Goal: Information Seeking & Learning: Compare options

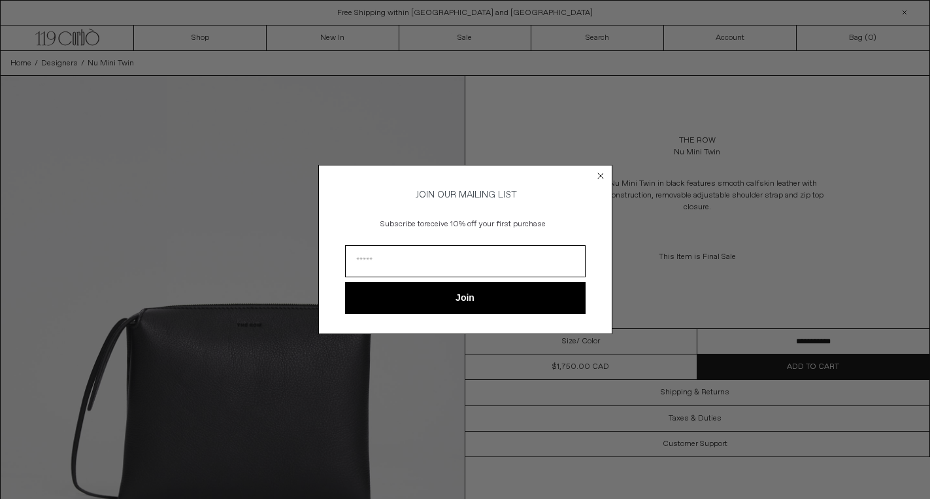
click at [601, 178] on circle "Close dialog" at bounding box center [600, 176] width 12 height 12
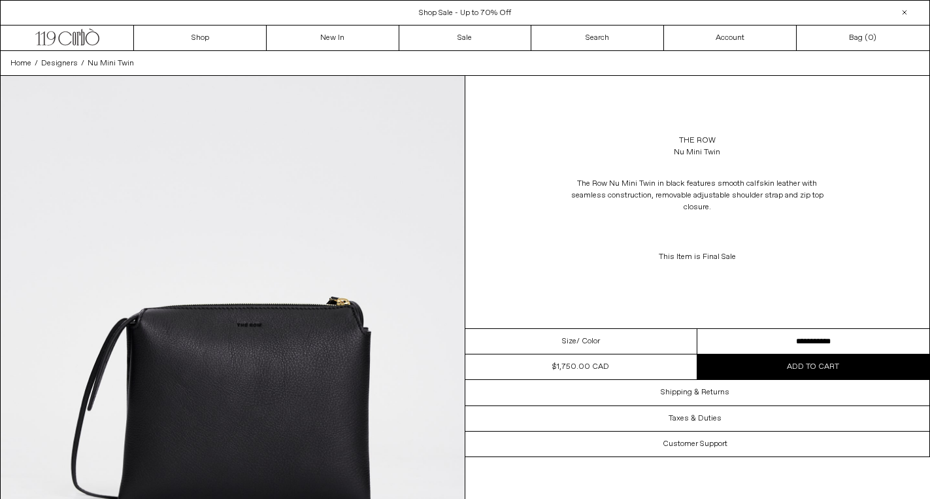
click at [478, 16] on span "Shop Sale - Up to 70% Off" at bounding box center [465, 13] width 92 height 10
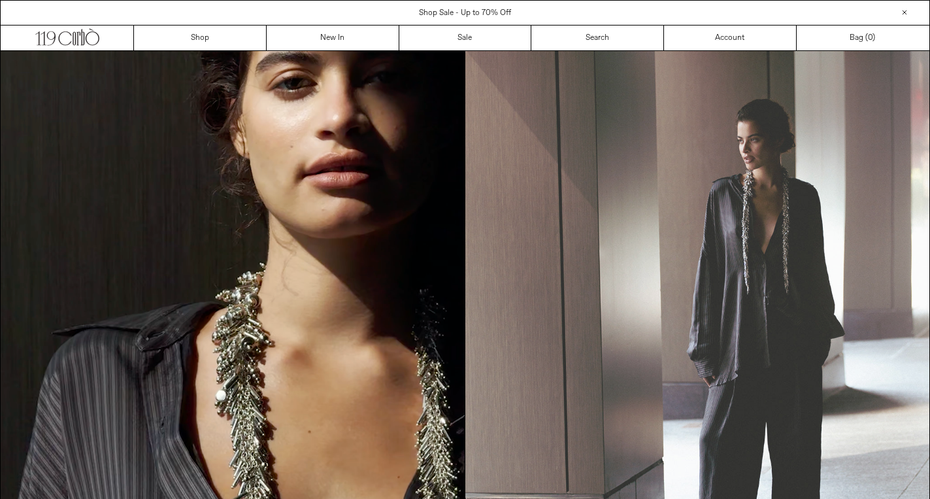
scroll to position [1384, 0]
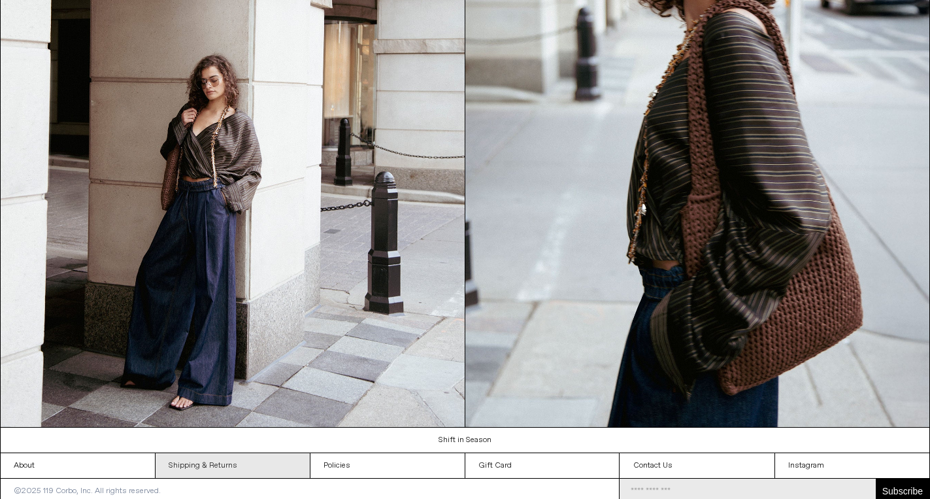
click at [190, 463] on link "Shipping & Returns" at bounding box center [233, 465] width 154 height 25
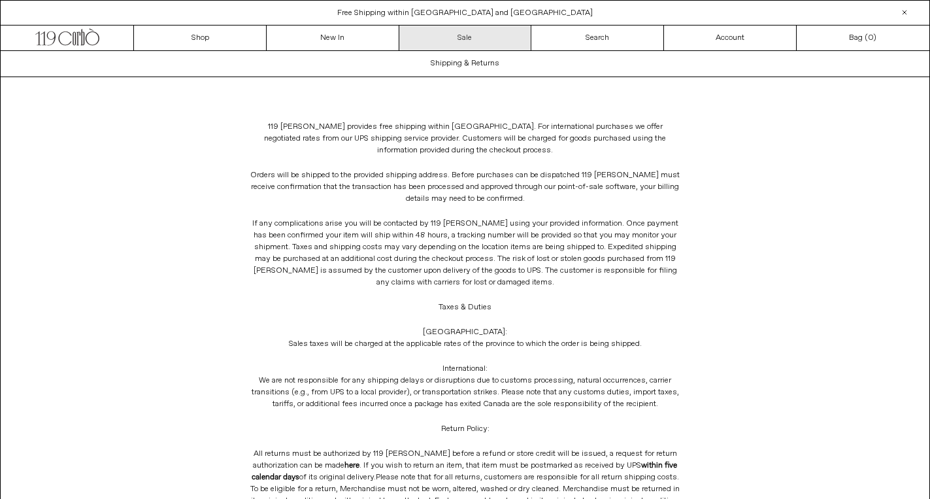
click at [448, 47] on link "Sale" at bounding box center [465, 37] width 133 height 25
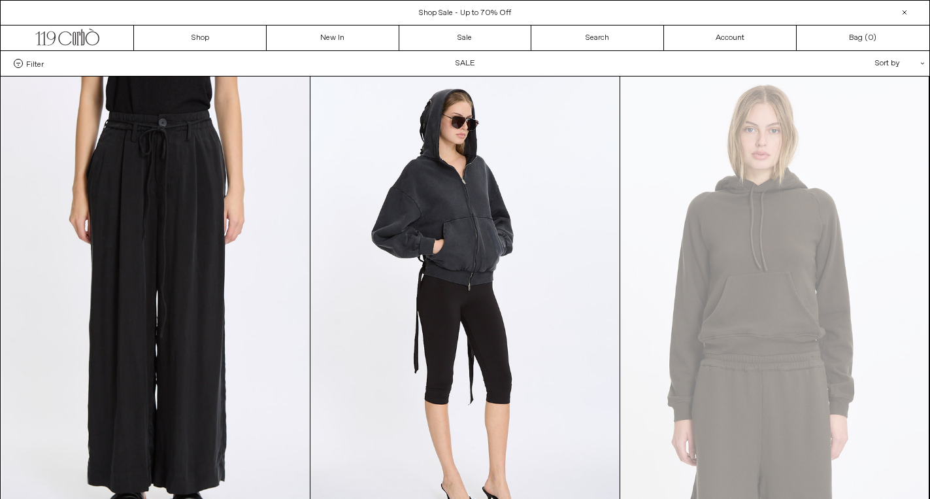
click at [32, 67] on span "Filter" at bounding box center [35, 63] width 18 height 9
click at [0, 0] on select "**********" at bounding box center [0, 0] width 0 height 0
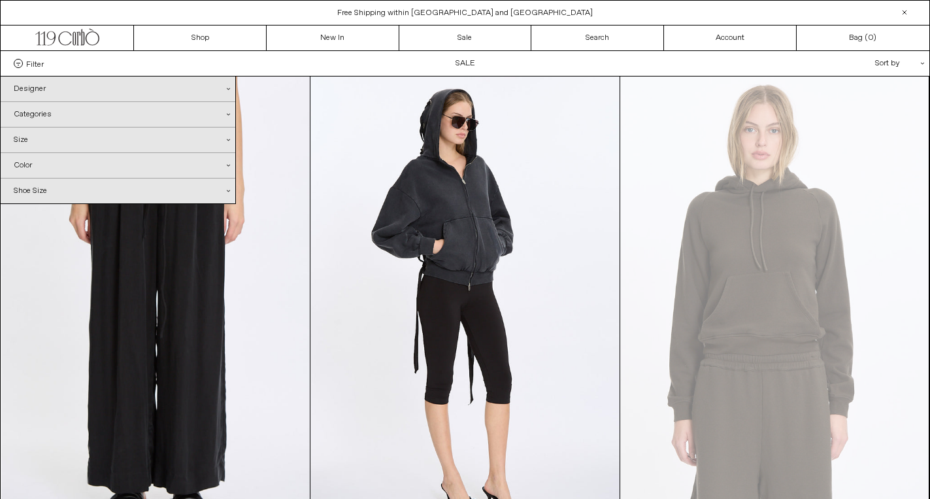
click at [50, 86] on div "Designer .cls-1{fill:#231f20}" at bounding box center [118, 88] width 235 height 25
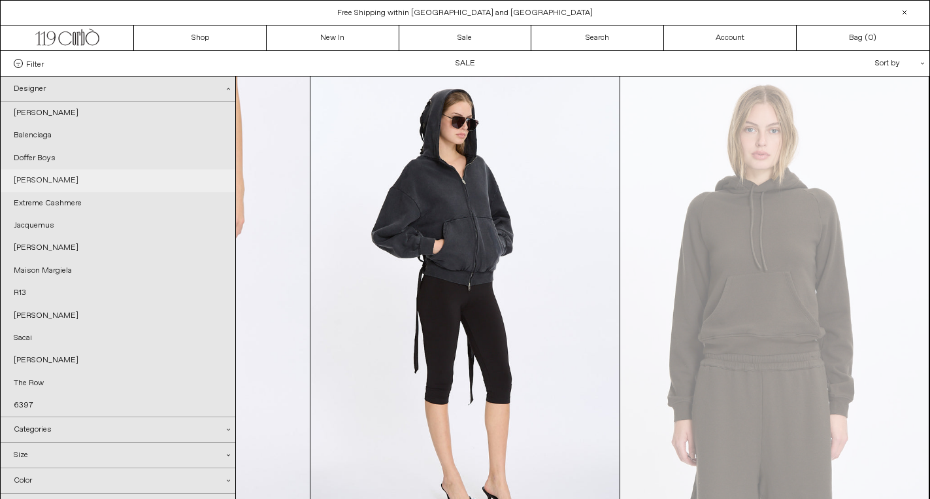
click at [75, 178] on link "[PERSON_NAME]" at bounding box center [118, 180] width 235 height 22
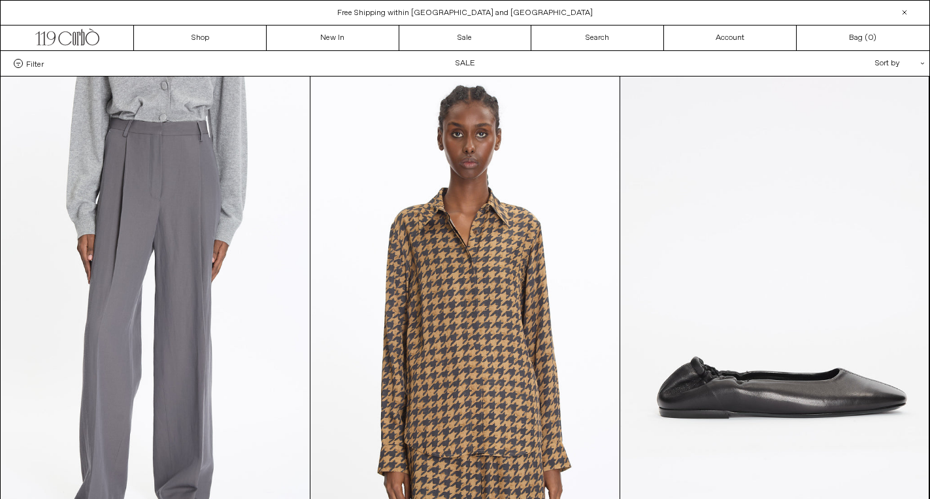
click at [36, 61] on span "Filter" at bounding box center [35, 63] width 18 height 9
click at [0, 0] on select "**********" at bounding box center [0, 0] width 0 height 0
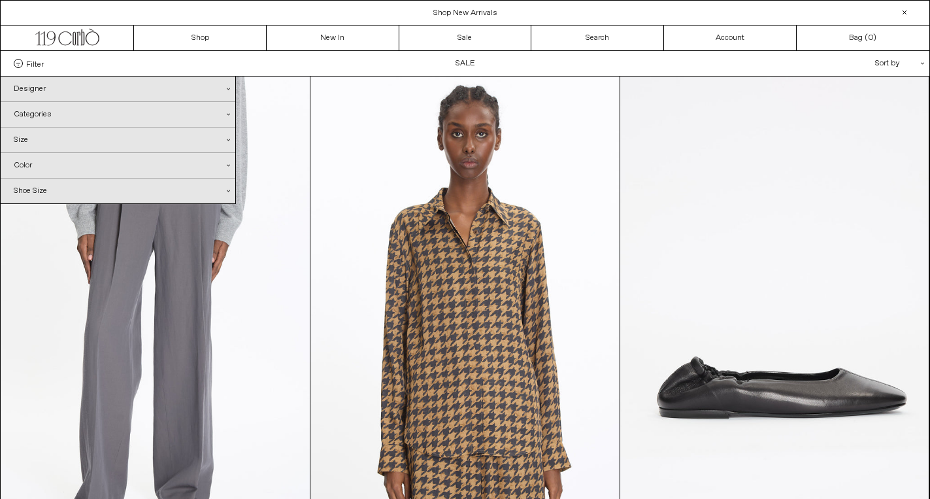
click at [37, 91] on div "Designer .cls-1{fill:#231f20}" at bounding box center [118, 88] width 235 height 25
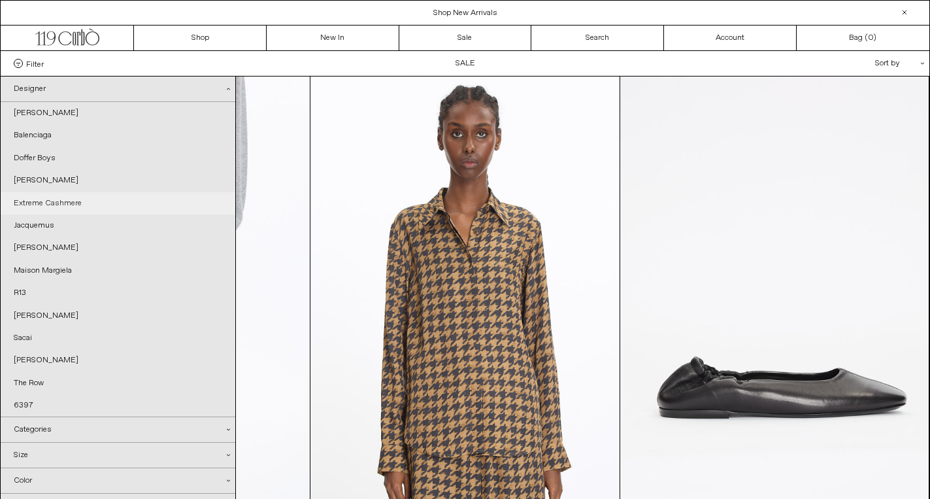
click at [43, 199] on link "Extreme Cashmere" at bounding box center [118, 203] width 235 height 22
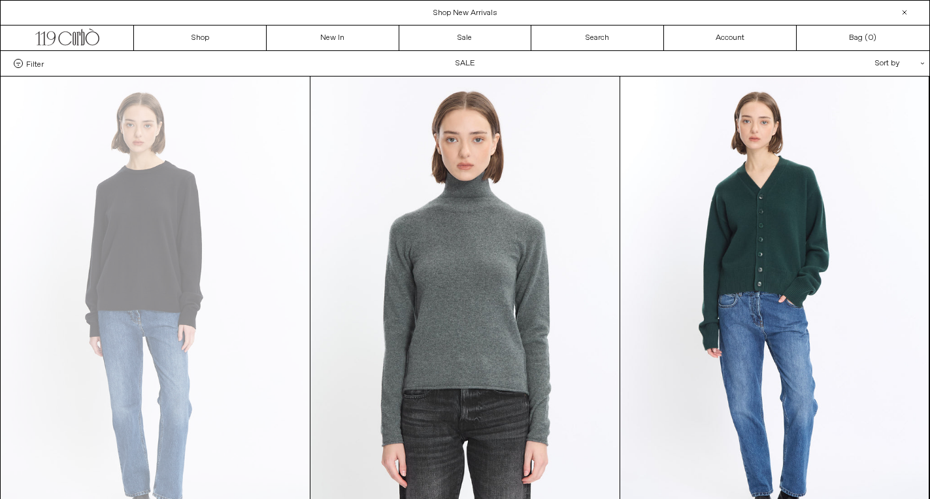
click at [27, 62] on span "Filter" at bounding box center [35, 63] width 18 height 9
click at [0, 0] on select "**********" at bounding box center [0, 0] width 0 height 0
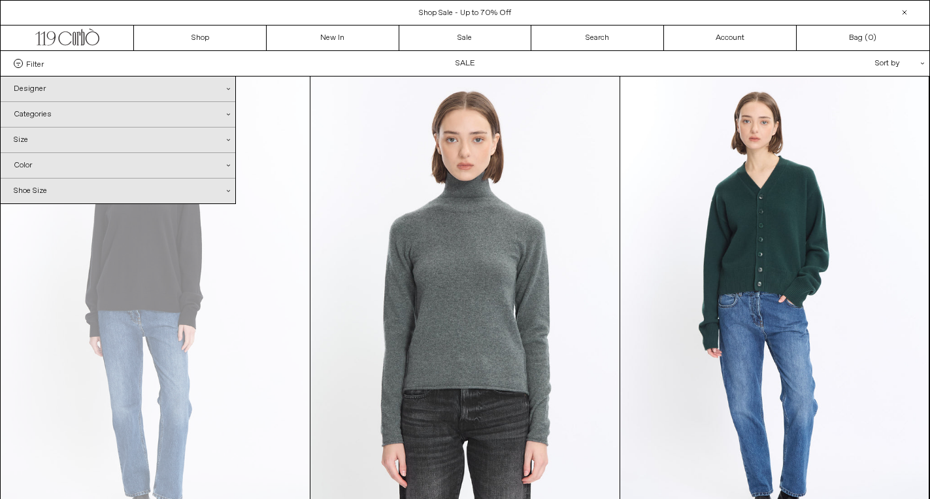
click at [29, 89] on div "Designer .cls-1{fill:#231f20}" at bounding box center [118, 88] width 235 height 25
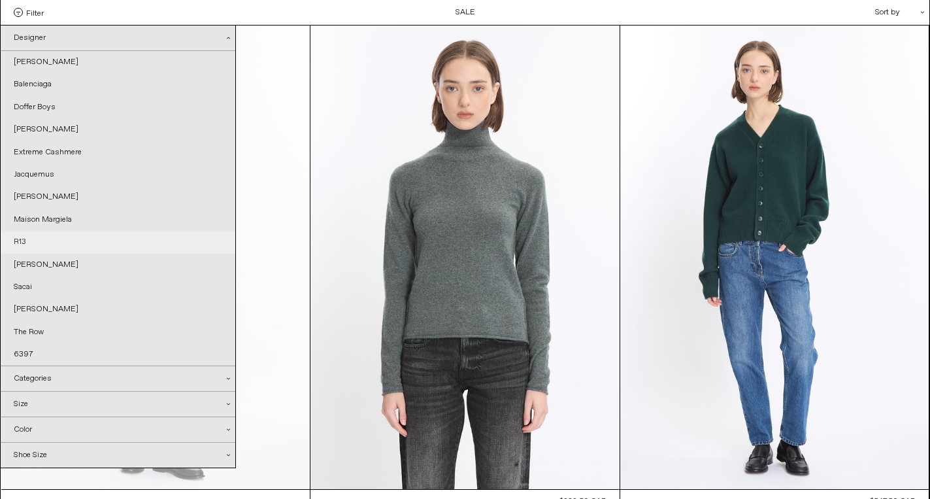
scroll to position [54, 0]
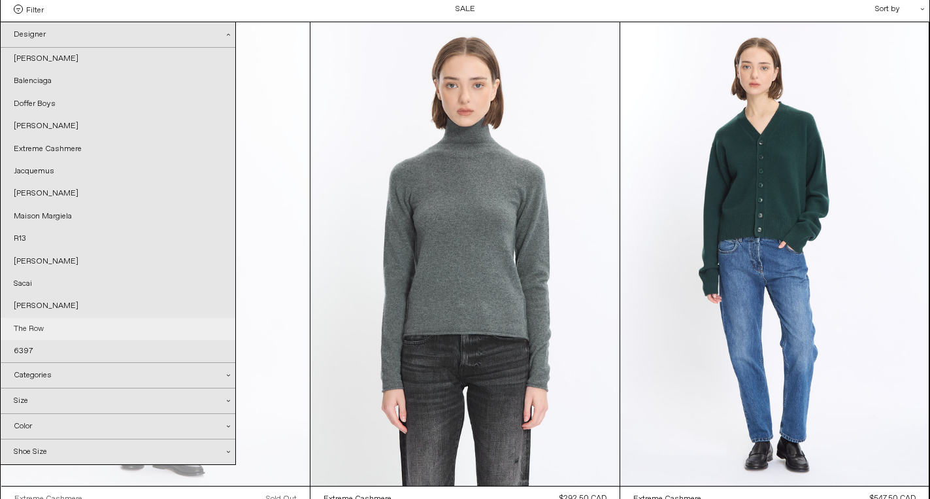
click at [27, 320] on link "The Row" at bounding box center [118, 329] width 235 height 22
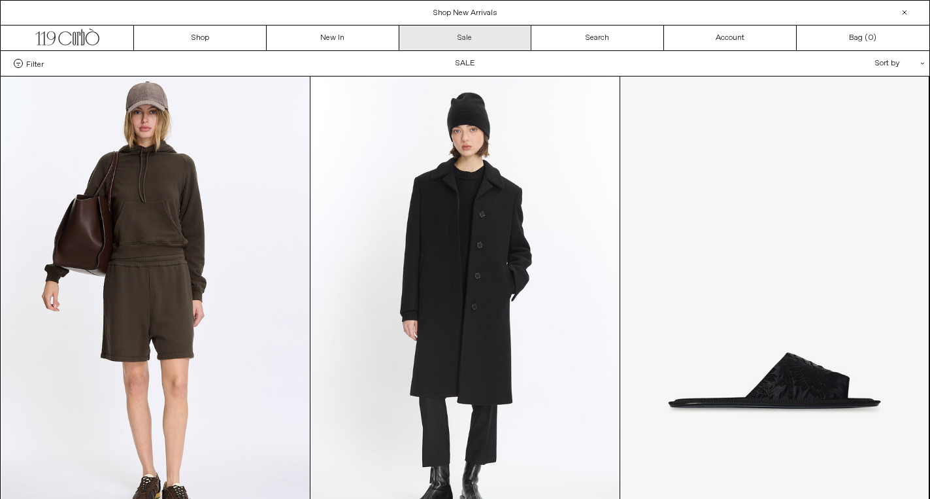
click at [480, 35] on link "Sale" at bounding box center [465, 37] width 133 height 25
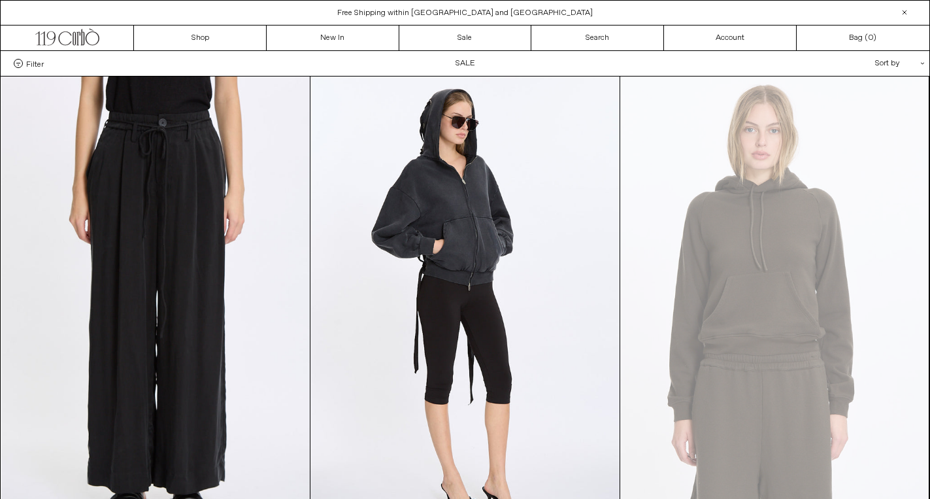
click at [31, 59] on span "Filter" at bounding box center [35, 63] width 18 height 9
click at [0, 0] on select "**********" at bounding box center [0, 0] width 0 height 0
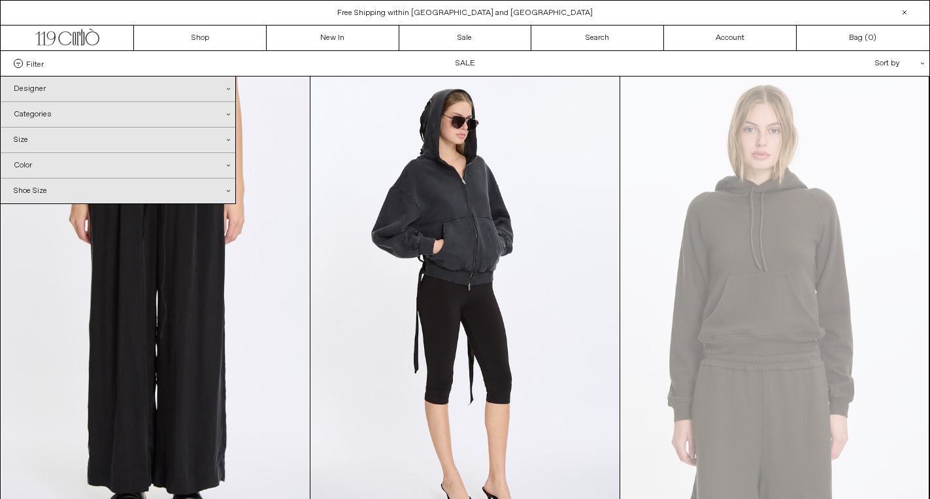
click at [27, 85] on div "Designer .cls-1{fill:#231f20}" at bounding box center [118, 88] width 235 height 25
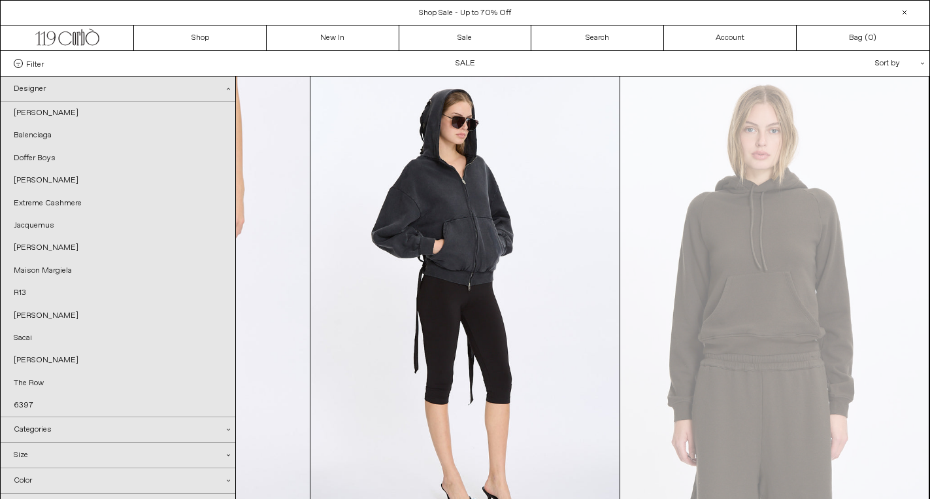
click at [31, 86] on div "Designer .cls-1{fill:#231f20}" at bounding box center [118, 88] width 235 height 25
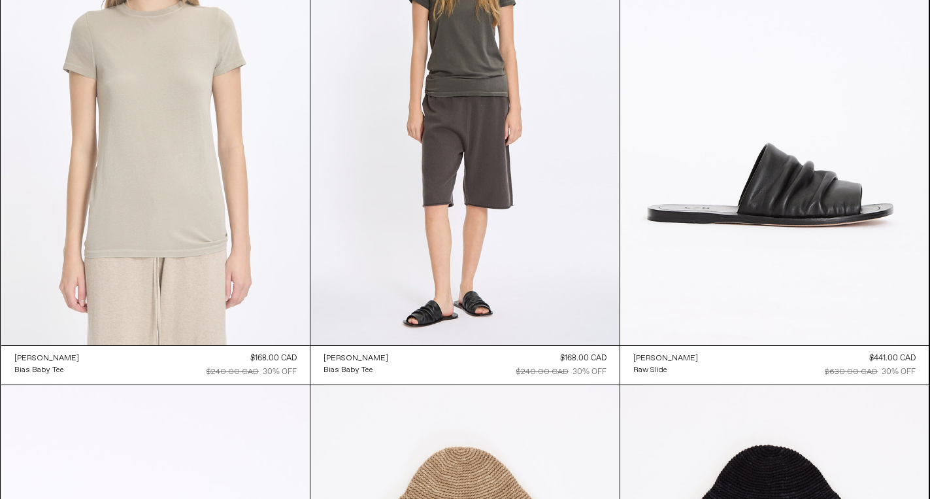
scroll to position [1203, 0]
